Goal: Obtain resource: Obtain resource

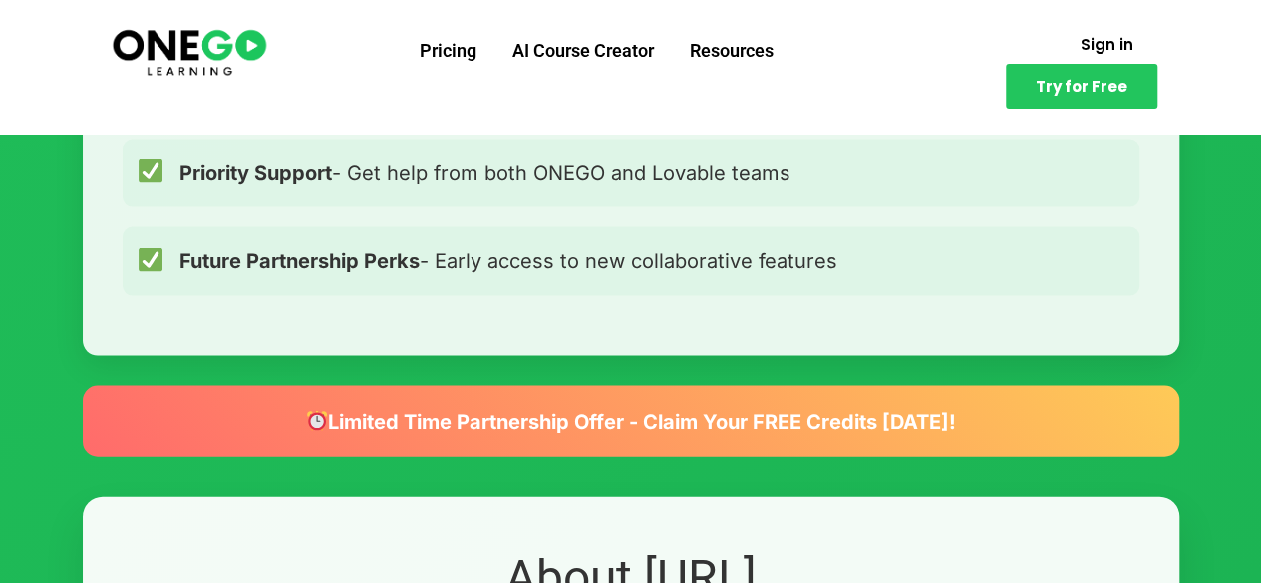
scroll to position [1970, 0]
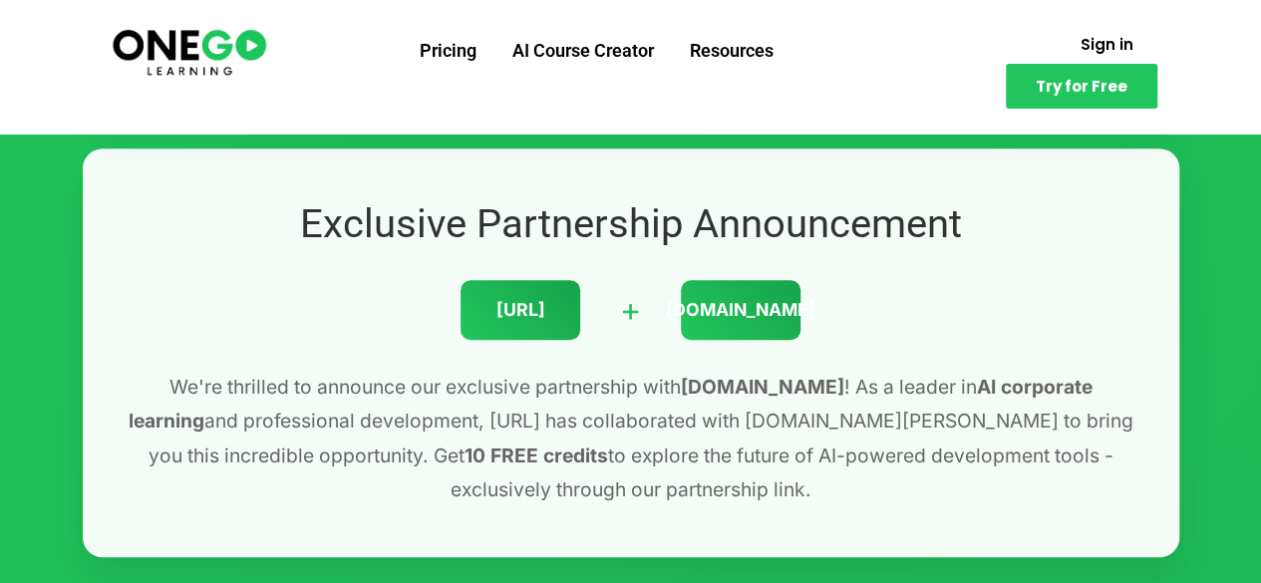
scroll to position [668, 0]
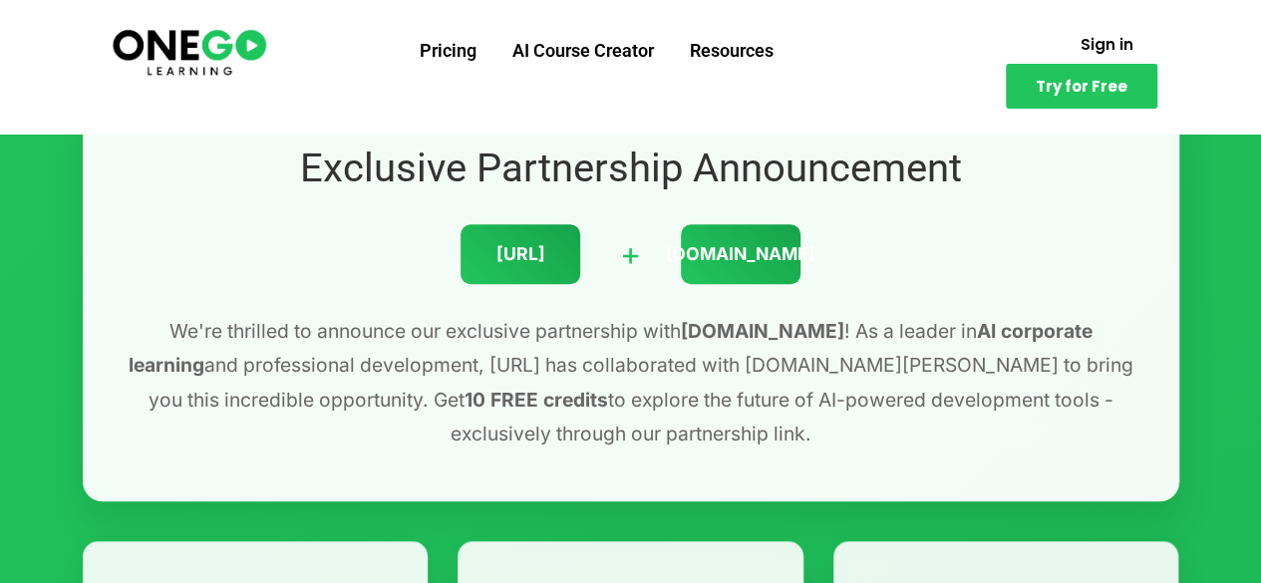
click at [522, 348] on p "We're thrilled to announce our exclusive partnership with [DOMAIN_NAME] ! As a …" at bounding box center [631, 383] width 1017 height 138
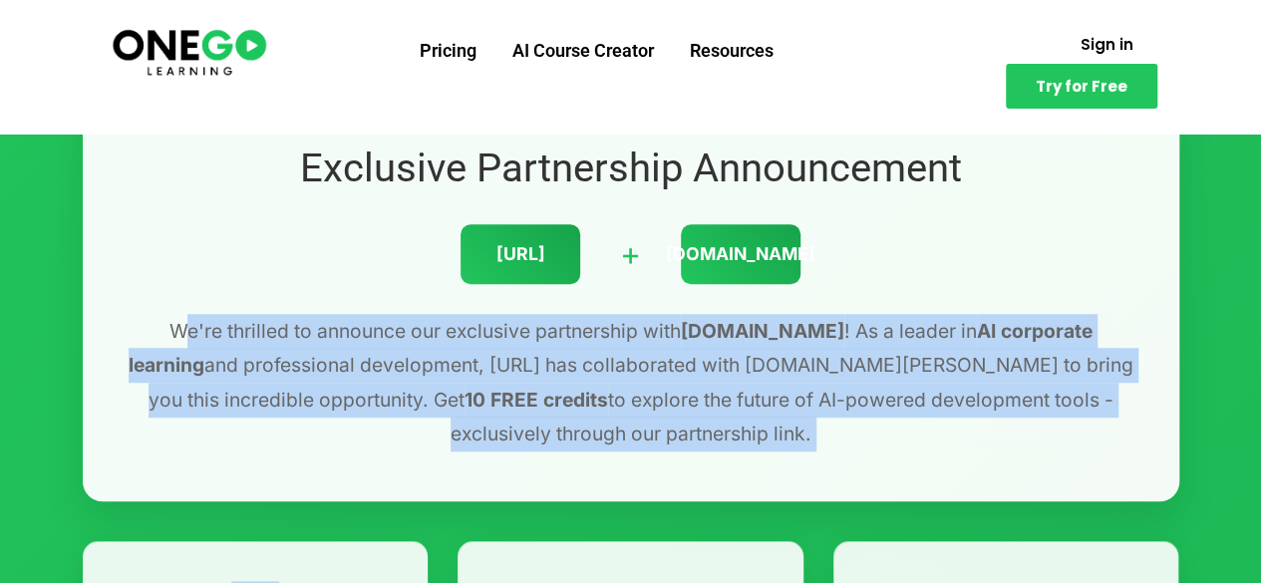
click at [522, 348] on p "We're thrilled to announce our exclusive partnership with [DOMAIN_NAME] ! As a …" at bounding box center [631, 383] width 1017 height 138
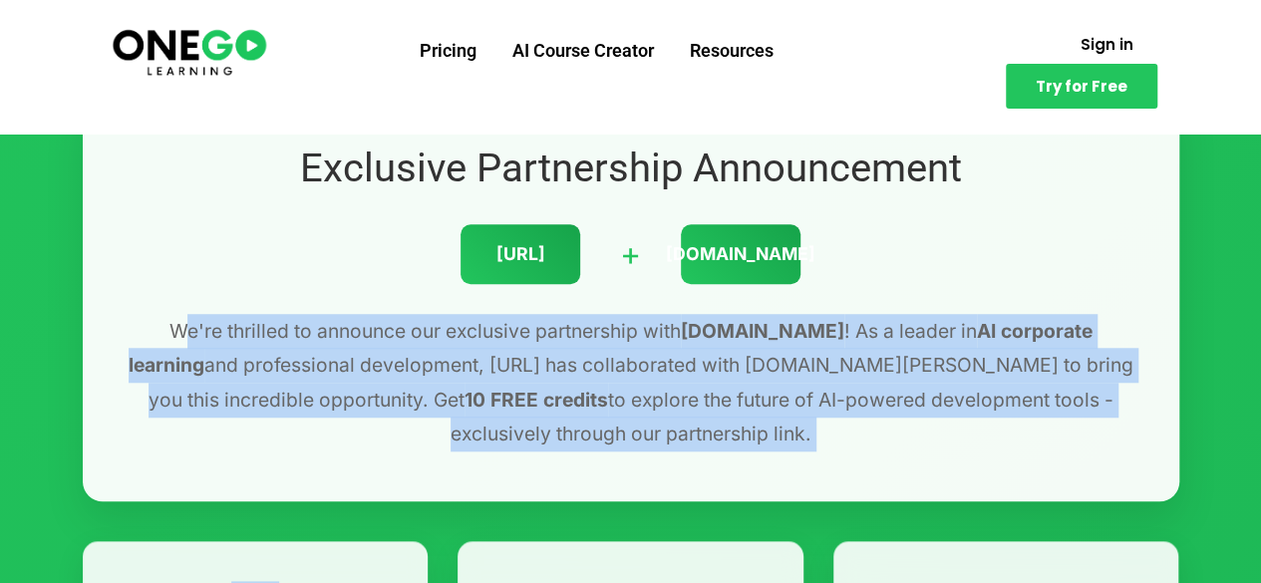
click at [522, 348] on p "We're thrilled to announce our exclusive partnership with [DOMAIN_NAME] ! As a …" at bounding box center [631, 383] width 1017 height 138
drag, startPoint x: 522, startPoint y: 348, endPoint x: 493, endPoint y: 397, distance: 56.8
click at [493, 397] on p "We're thrilled to announce our exclusive partnership with [DOMAIN_NAME] ! As a …" at bounding box center [631, 383] width 1017 height 138
click at [532, 361] on p "We're thrilled to announce our exclusive partnership with [DOMAIN_NAME] ! As a …" at bounding box center [631, 383] width 1017 height 138
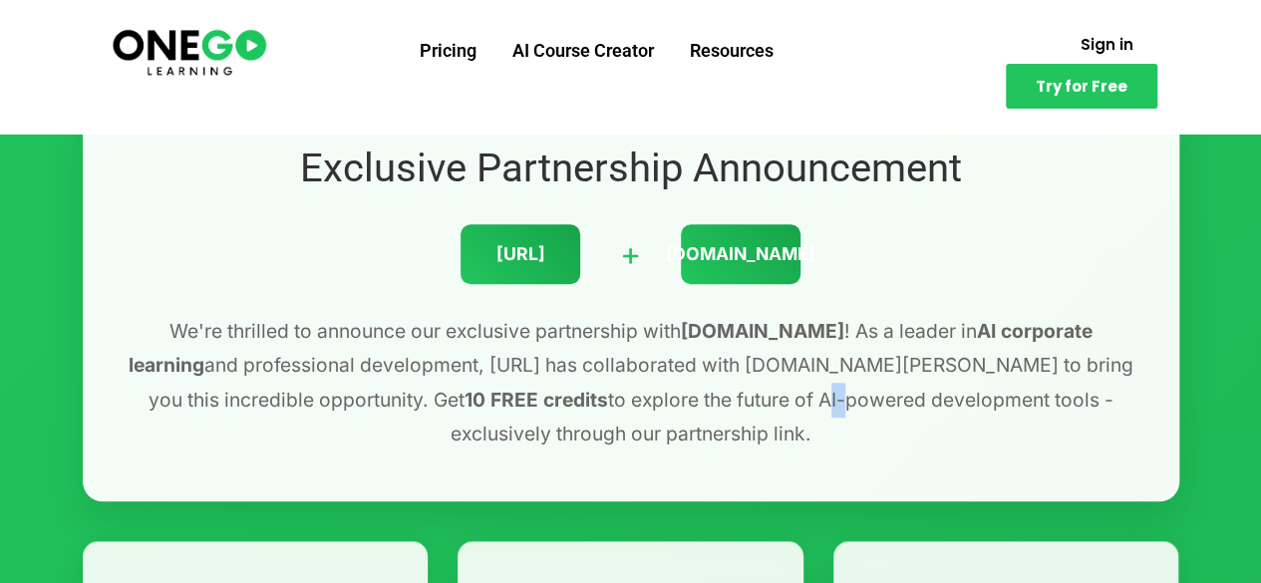
click at [532, 361] on p "We're thrilled to announce our exclusive partnership with [DOMAIN_NAME] ! As a …" at bounding box center [631, 383] width 1017 height 138
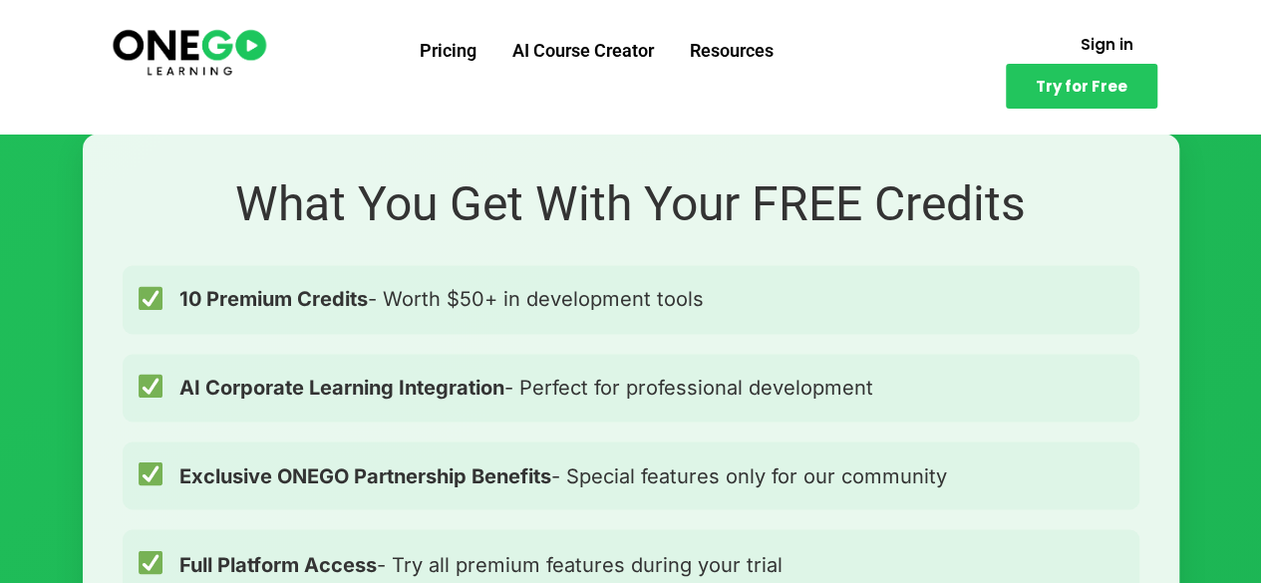
scroll to position [1472, 0]
click at [535, 266] on div "10 Premium Credits - Worth $50+ in development tools" at bounding box center [631, 300] width 1017 height 68
click at [544, 372] on div "AI Corporate Learning Integration - Perfect for professional development" at bounding box center [631, 389] width 1017 height 68
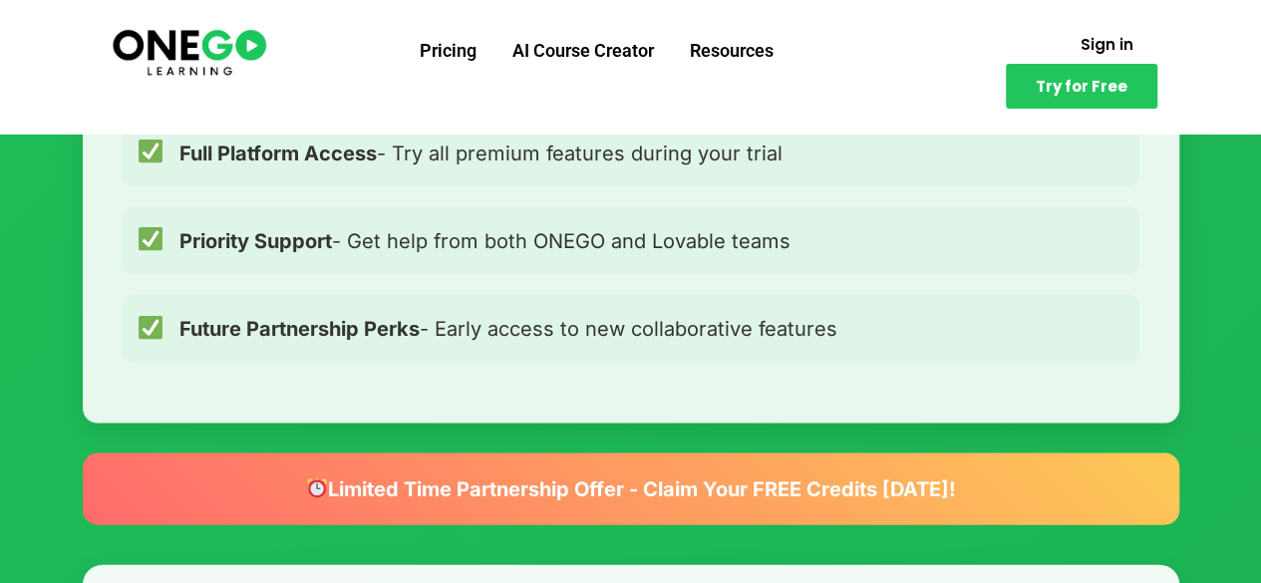
scroll to position [1888, 0]
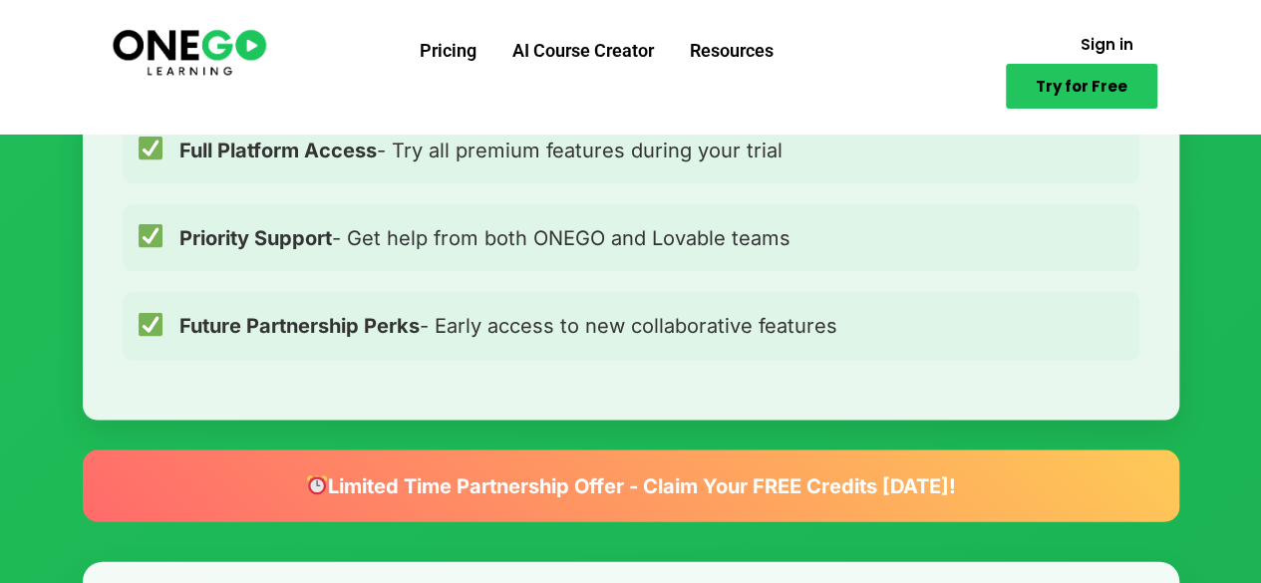
click at [1108, 71] on link "Try for Free" at bounding box center [1082, 86] width 152 height 45
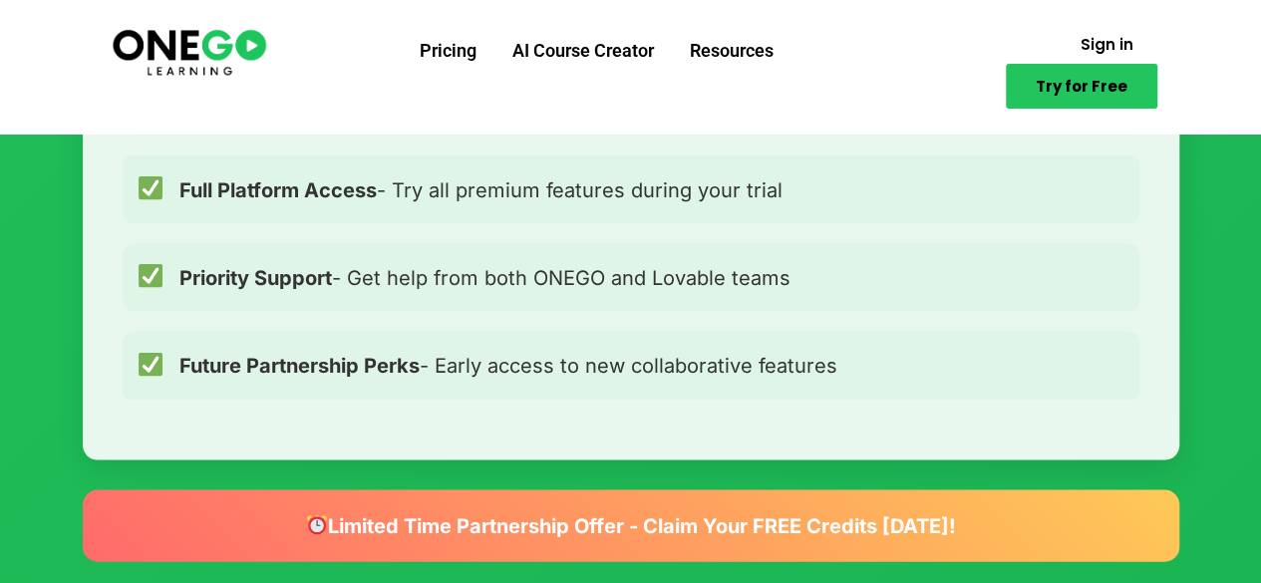
scroll to position [1506, 0]
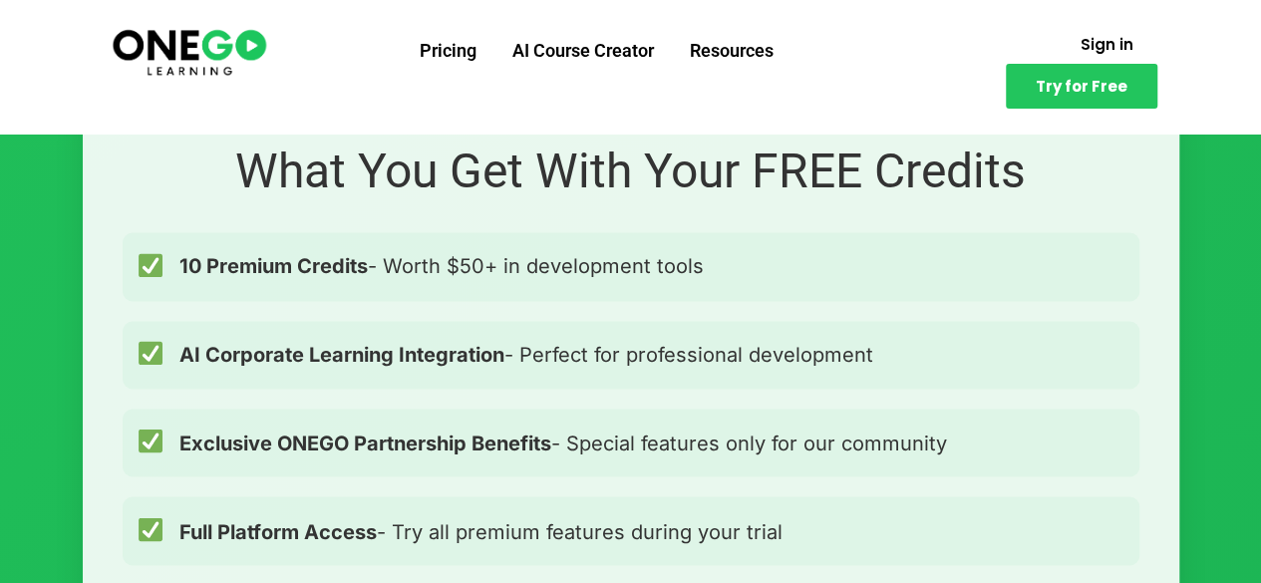
click at [579, 250] on span "10 Premium Credits - Worth $50+ in development tools" at bounding box center [441, 266] width 524 height 32
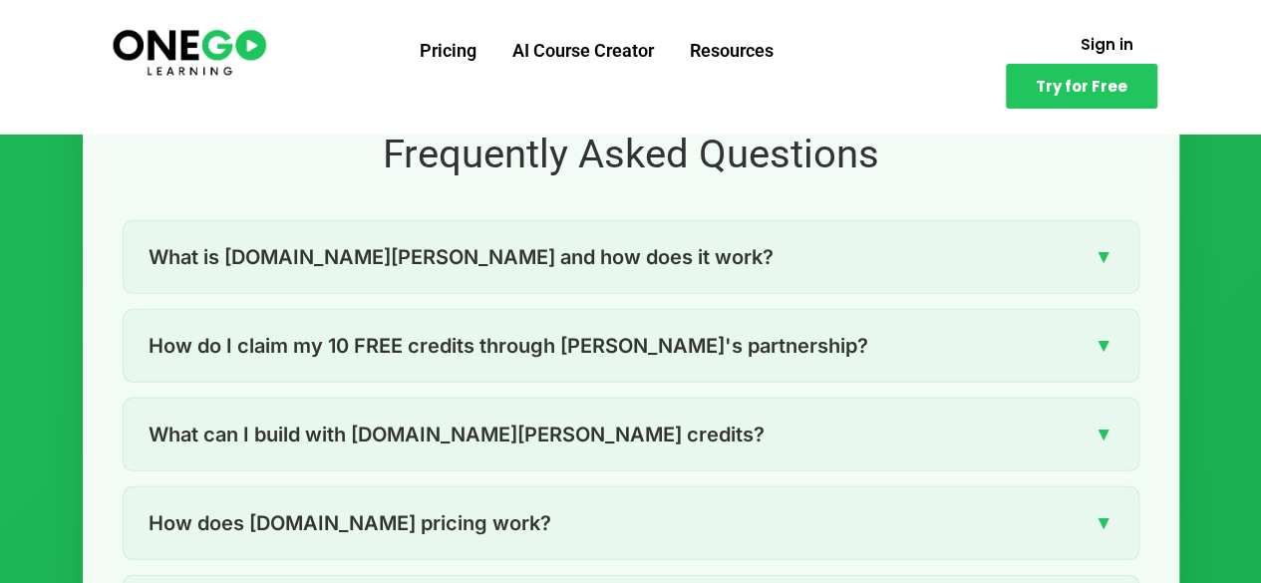
scroll to position [2719, 0]
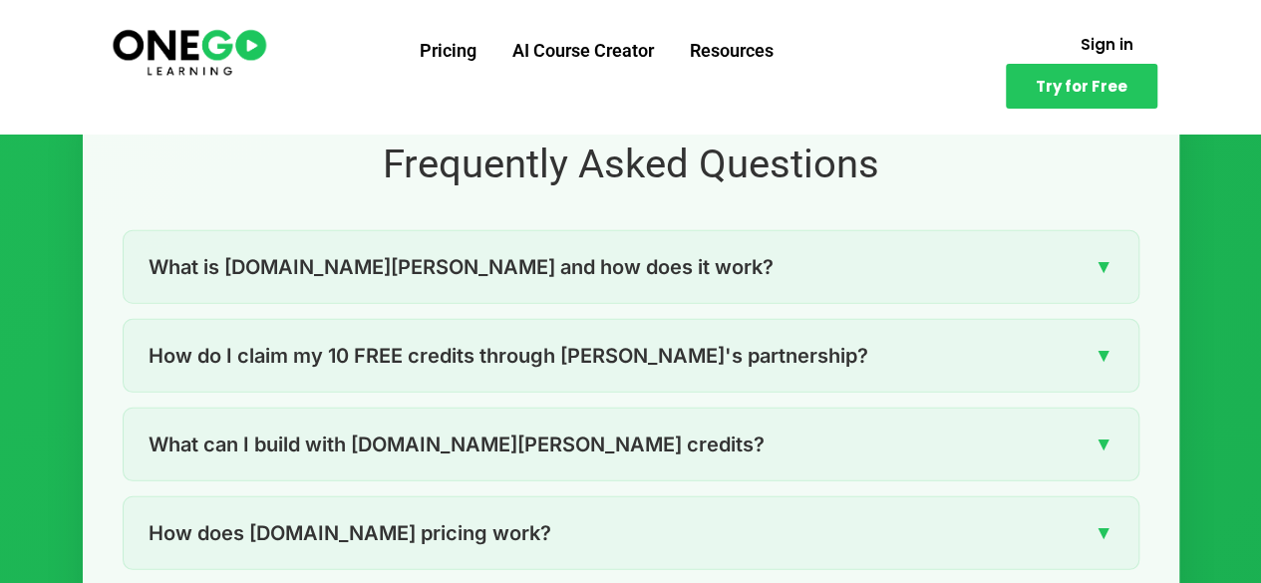
click at [570, 231] on div "What is [DOMAIN_NAME][PERSON_NAME] and how does it work? ▼" at bounding box center [631, 267] width 1015 height 72
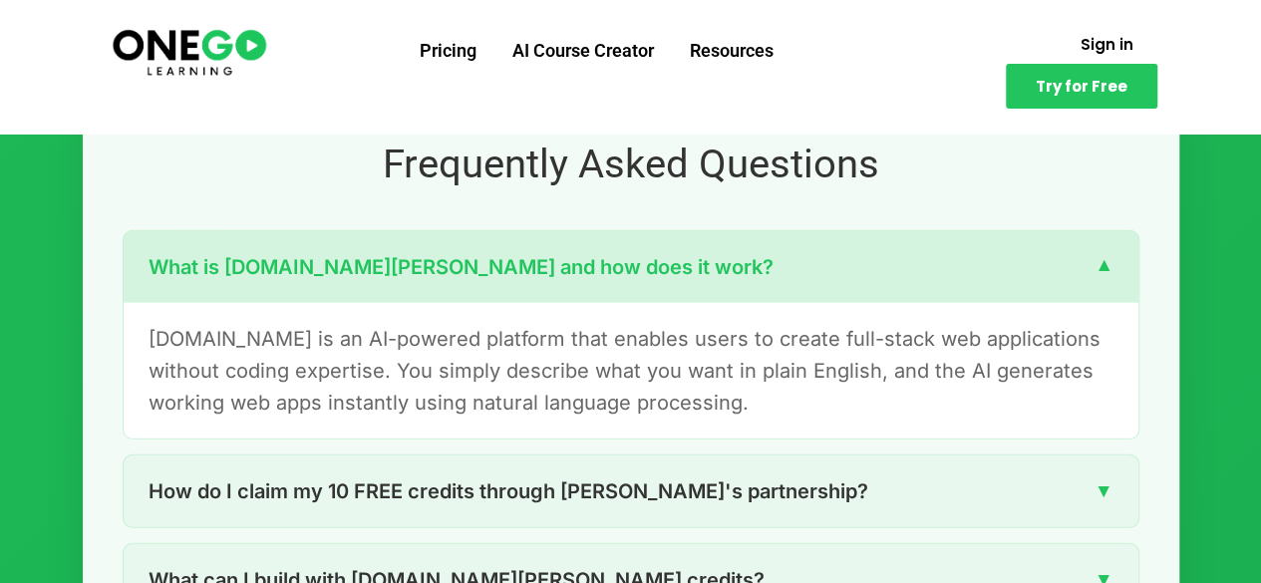
click at [570, 231] on div "What is [DOMAIN_NAME][PERSON_NAME] and how does it work? ▼" at bounding box center [631, 267] width 1015 height 72
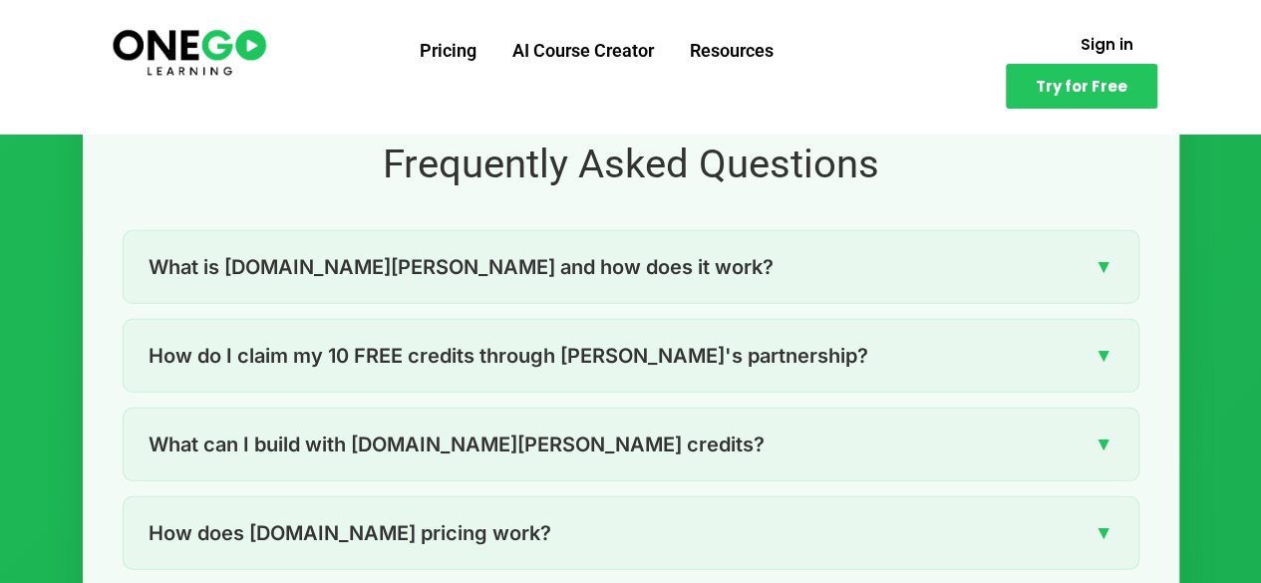
click at [570, 340] on span "How do I claim my 10 FREE credits through [PERSON_NAME]'s partnership?" at bounding box center [509, 356] width 720 height 32
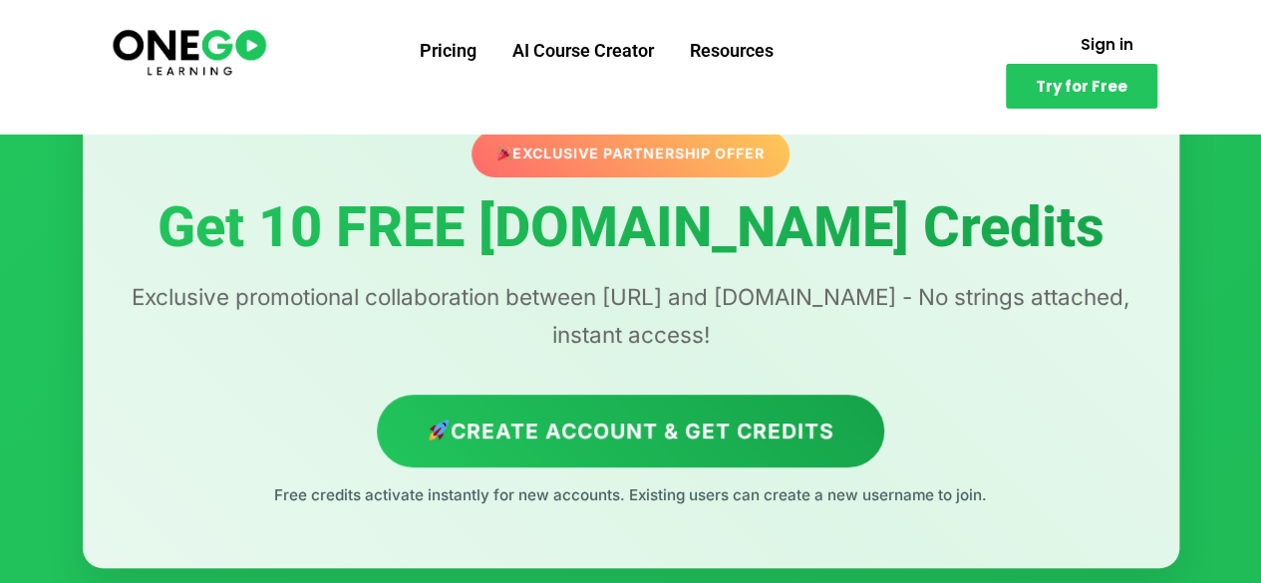
scroll to position [154, 0]
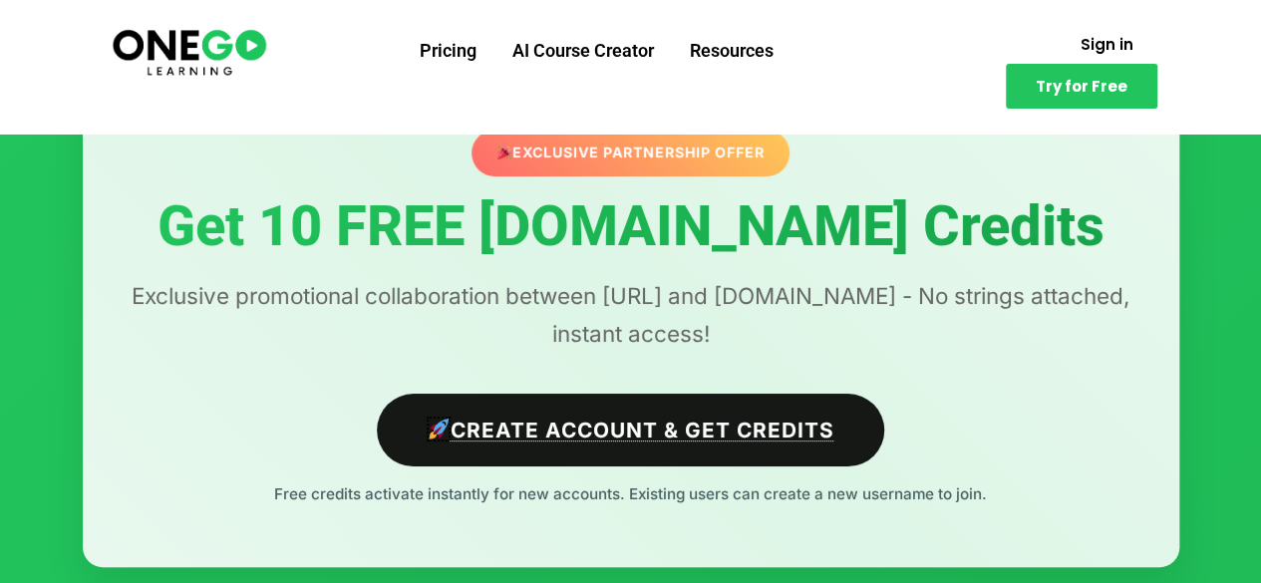
click at [609, 401] on link "Create Account & Get Credits" at bounding box center [630, 430] width 507 height 73
click at [624, 394] on link "Create Account & Get Credits" at bounding box center [630, 430] width 507 height 73
